Goal: Navigation & Orientation: Find specific page/section

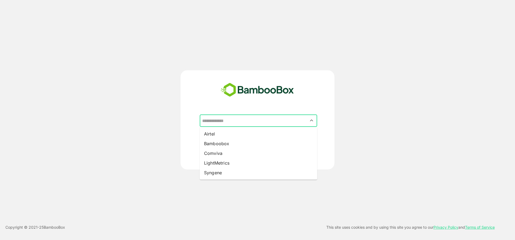
click at [256, 124] on input "text" at bounding box center [258, 121] width 115 height 10
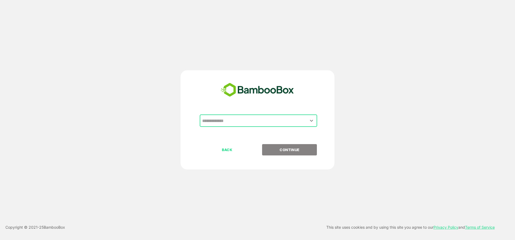
drag, startPoint x: 256, startPoint y: 124, endPoint x: 213, endPoint y: 116, distance: 44.0
click at [213, 116] on input "text" at bounding box center [258, 121] width 115 height 10
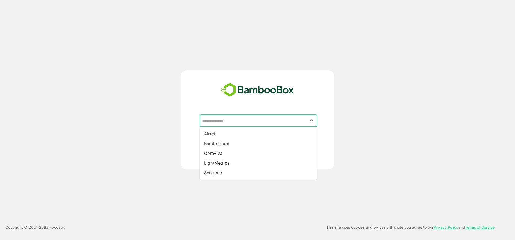
click at [307, 121] on input "text" at bounding box center [258, 121] width 115 height 10
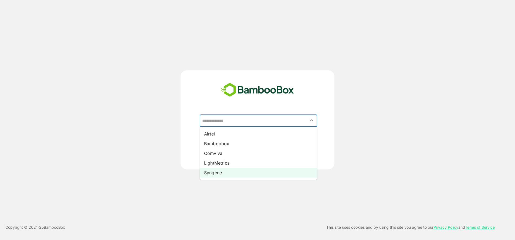
click at [228, 173] on li "Syngene" at bounding box center [258, 173] width 117 height 10
type input "*******"
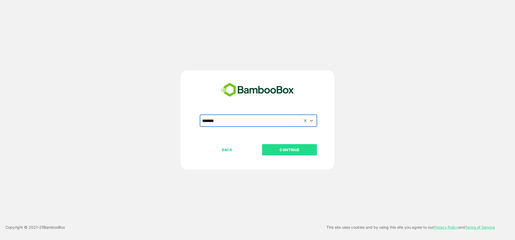
click at [304, 151] on p "CONTINUE" at bounding box center [289, 150] width 54 height 6
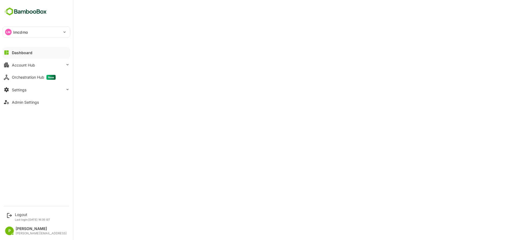
click at [43, 54] on button "Dashboard" at bounding box center [36, 52] width 67 height 11
click at [35, 52] on button "Dashboard" at bounding box center [36, 52] width 67 height 11
click at [25, 216] on div "Logout" at bounding box center [32, 215] width 35 height 5
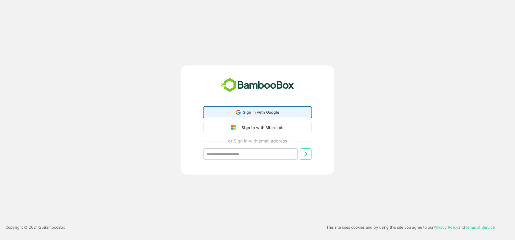
click at [232, 110] on div "Sign in with Google Sign in with Google. Opens in new tab" at bounding box center [257, 112] width 101 height 10
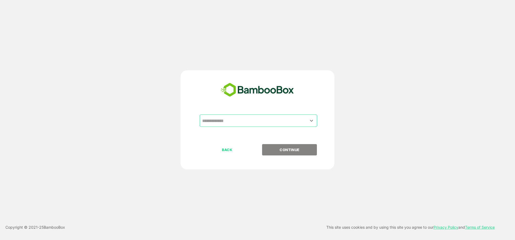
click at [235, 117] on input "text" at bounding box center [258, 121] width 115 height 10
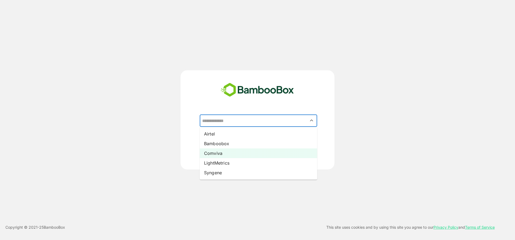
click at [215, 154] on li "Comviva" at bounding box center [258, 154] width 117 height 10
type input "*******"
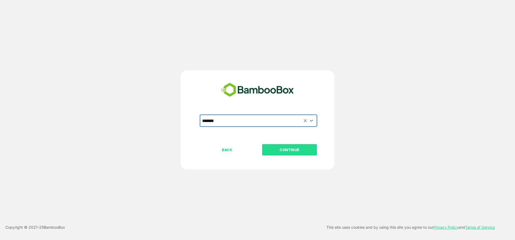
click at [280, 154] on button "CONTINUE" at bounding box center [289, 149] width 55 height 11
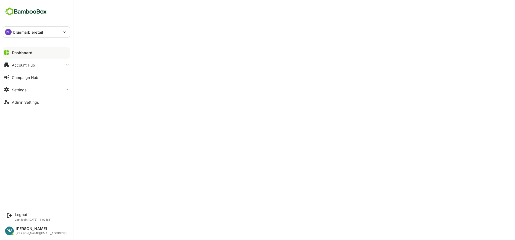
click at [18, 34] on p "bluemarbleretail" at bounding box center [28, 32] width 30 height 6
click at [22, 48] on p "mobiquity" at bounding box center [22, 47] width 18 height 6
type input "*********"
